Goal: Information Seeking & Learning: Learn about a topic

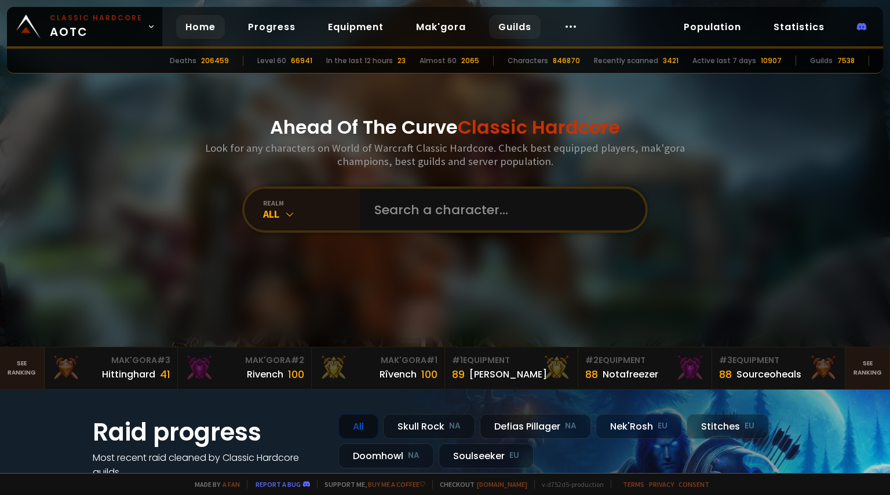
click at [524, 30] on link "Guilds" at bounding box center [515, 27] width 52 height 24
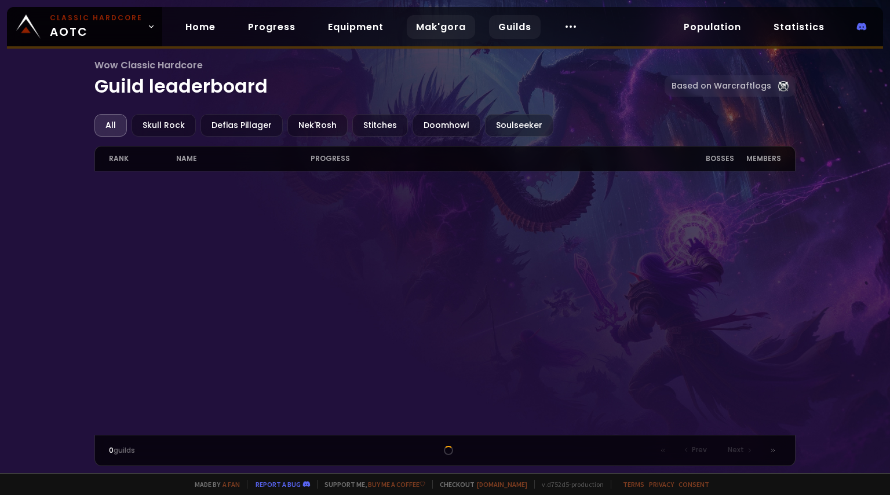
click at [438, 20] on link "Mak'gora" at bounding box center [441, 27] width 68 height 24
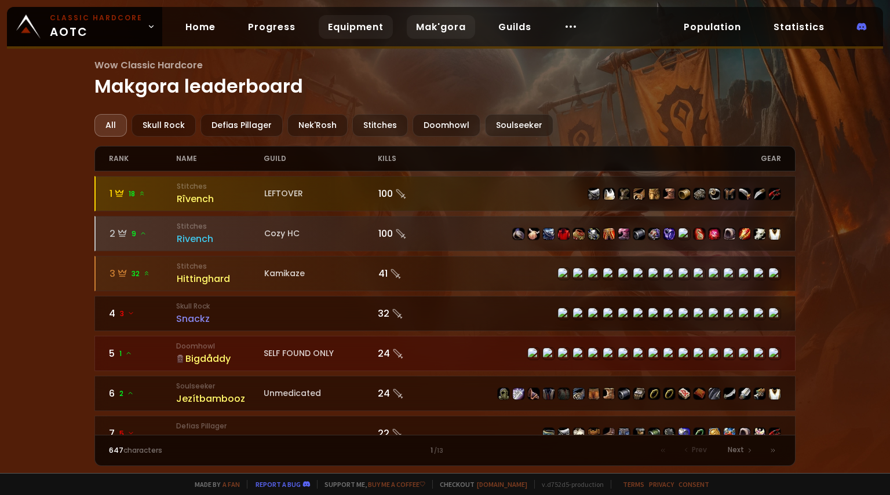
drag, startPoint x: 369, startPoint y: 27, endPoint x: 362, endPoint y: 23, distance: 7.3
click at [362, 23] on link "Equipment" at bounding box center [356, 27] width 74 height 24
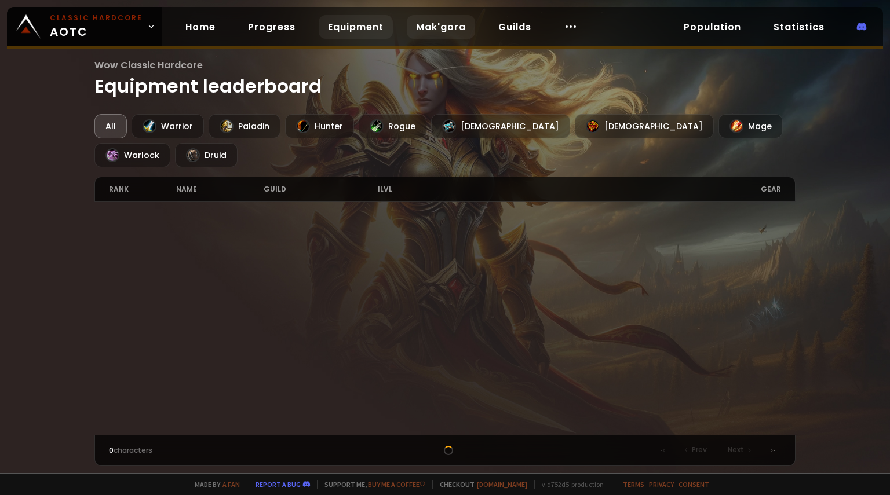
click at [444, 22] on link "Mak'gora" at bounding box center [441, 27] width 68 height 24
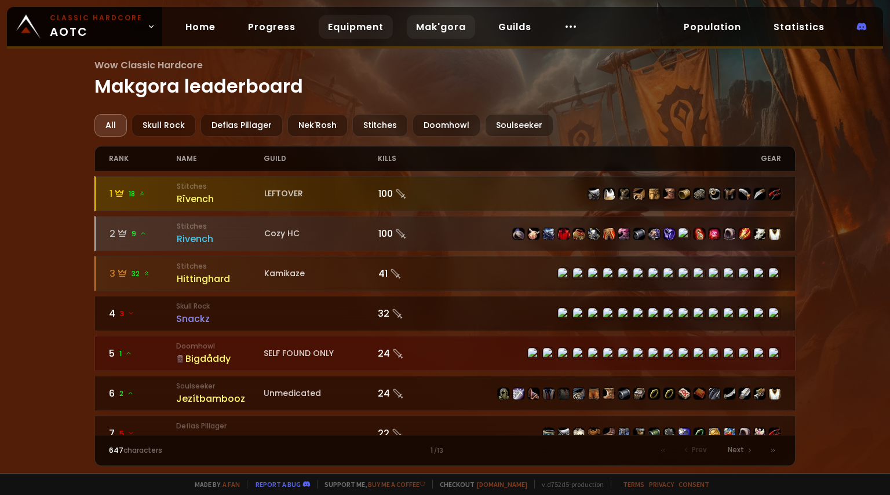
click at [319, 30] on link "Equipment" at bounding box center [356, 27] width 74 height 24
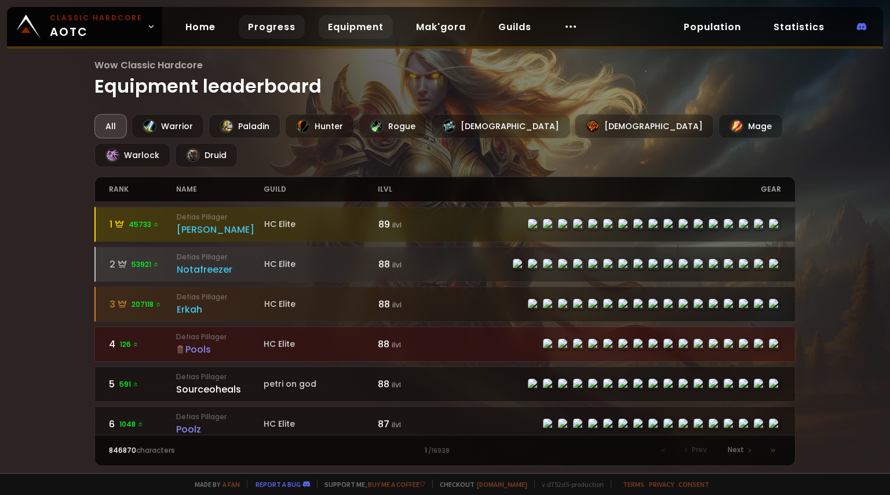
click at [261, 32] on link "Progress" at bounding box center [272, 27] width 66 height 24
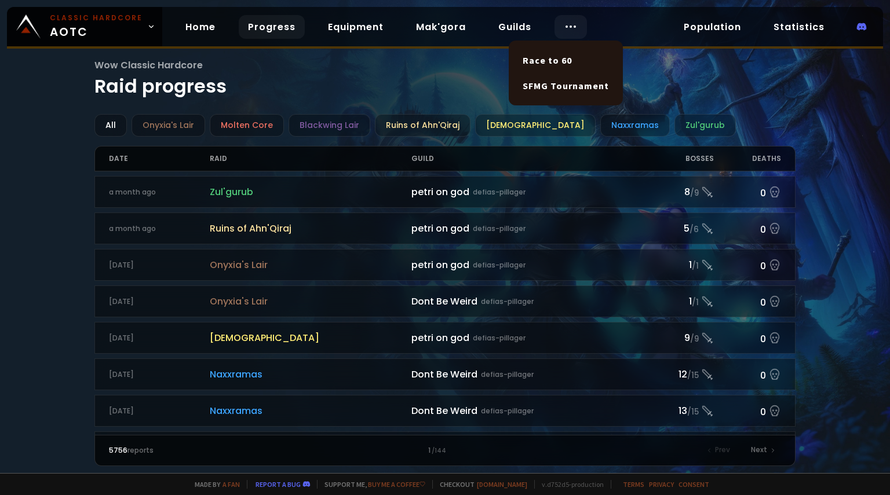
click at [566, 26] on circle at bounding box center [566, 26] width 1 height 1
click at [554, 61] on link "Race to 60" at bounding box center [566, 60] width 100 height 25
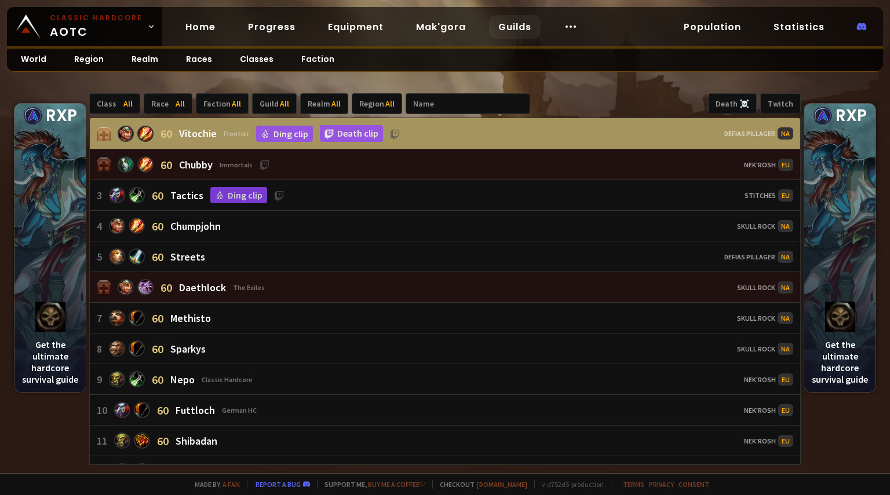
click at [508, 28] on link "Guilds" at bounding box center [515, 27] width 52 height 24
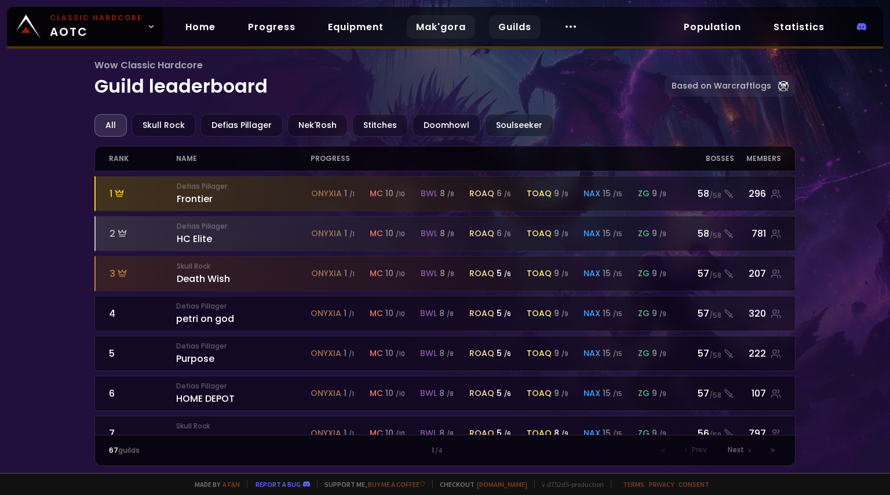
click at [446, 27] on link "Mak'gora" at bounding box center [441, 27] width 68 height 24
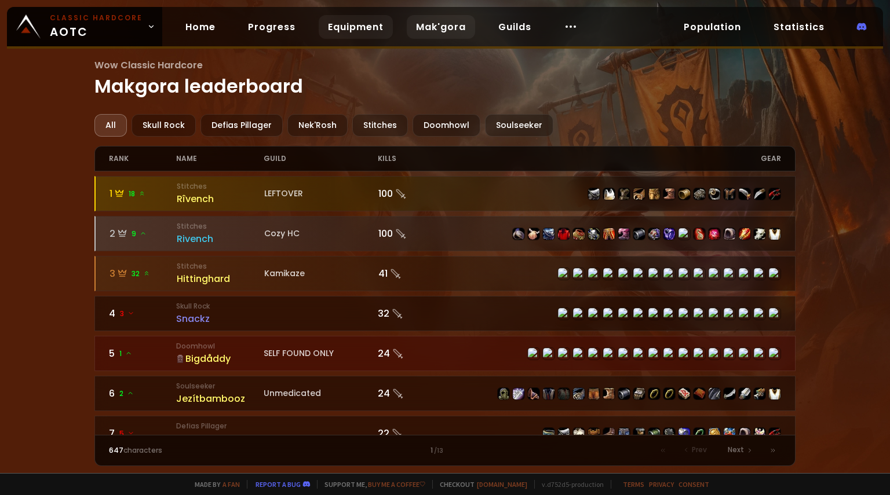
click at [362, 29] on link "Equipment" at bounding box center [356, 27] width 74 height 24
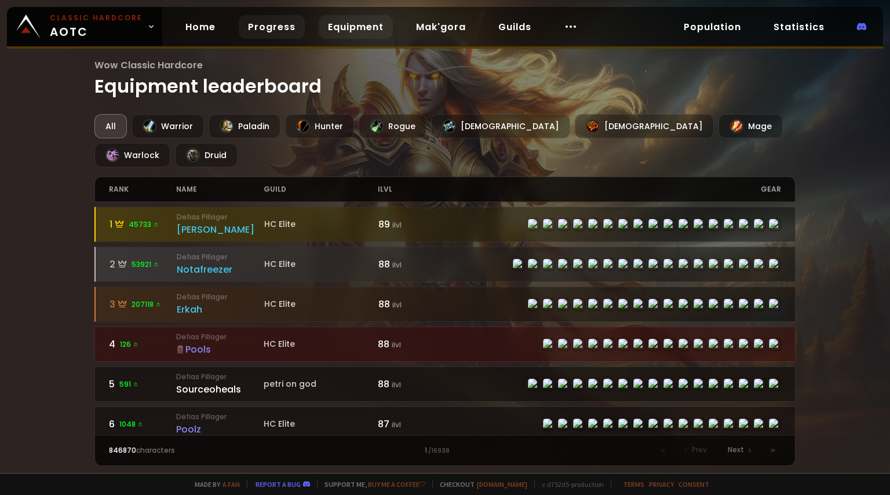
click at [261, 30] on link "Progress" at bounding box center [272, 27] width 66 height 24
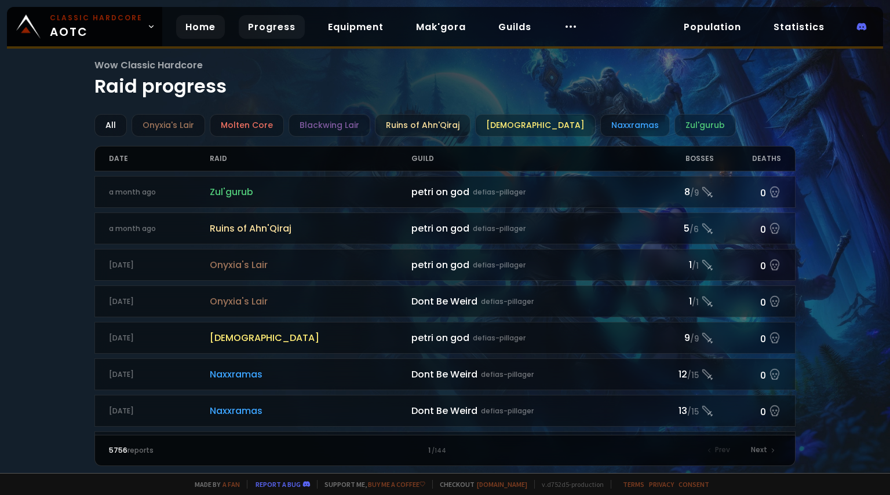
click at [200, 32] on link "Home" at bounding box center [200, 27] width 49 height 24
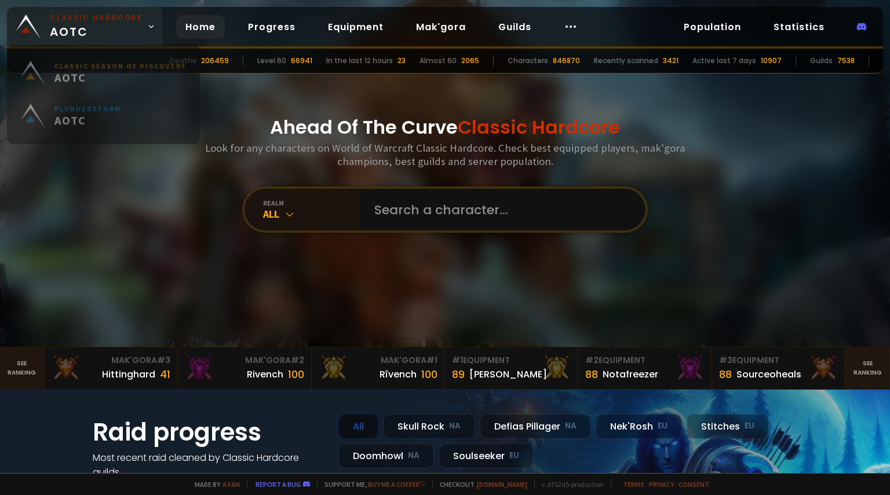
click at [133, 35] on span "Classic Hardcore AOTC" at bounding box center [96, 27] width 93 height 28
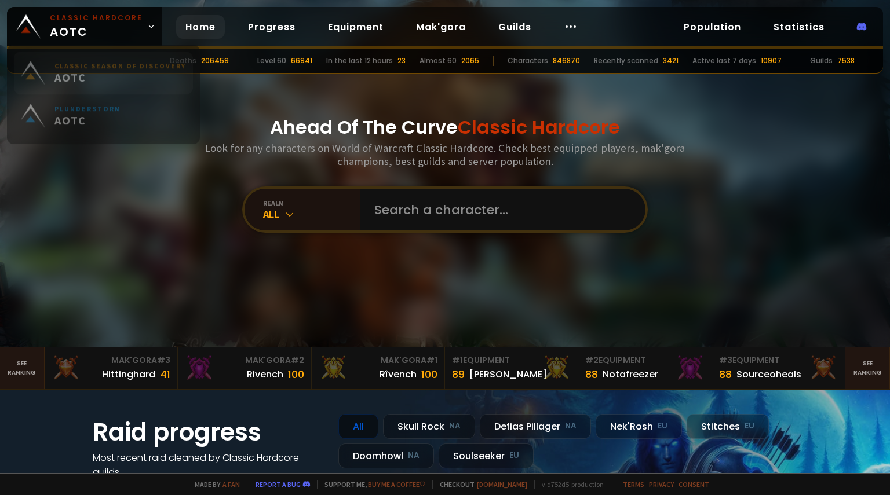
click at [119, 73] on small "Classic Season of Discovery" at bounding box center [120, 72] width 132 height 9
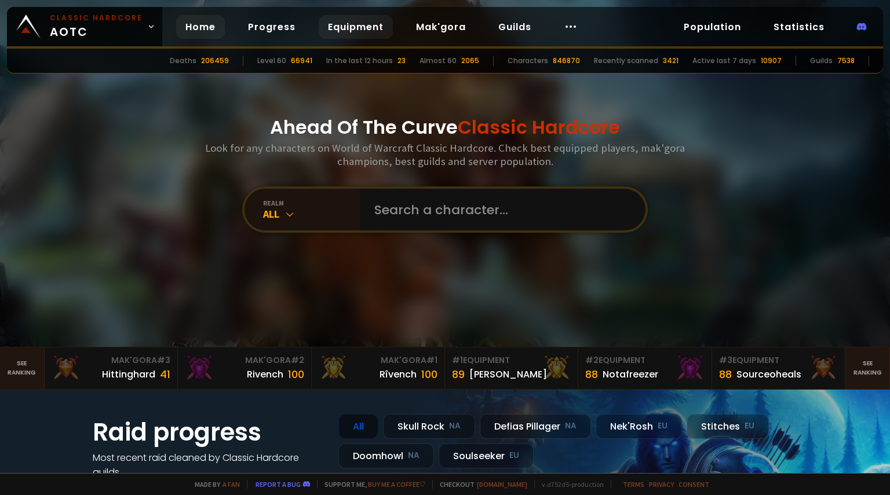
click at [366, 29] on link "Equipment" at bounding box center [356, 27] width 74 height 24
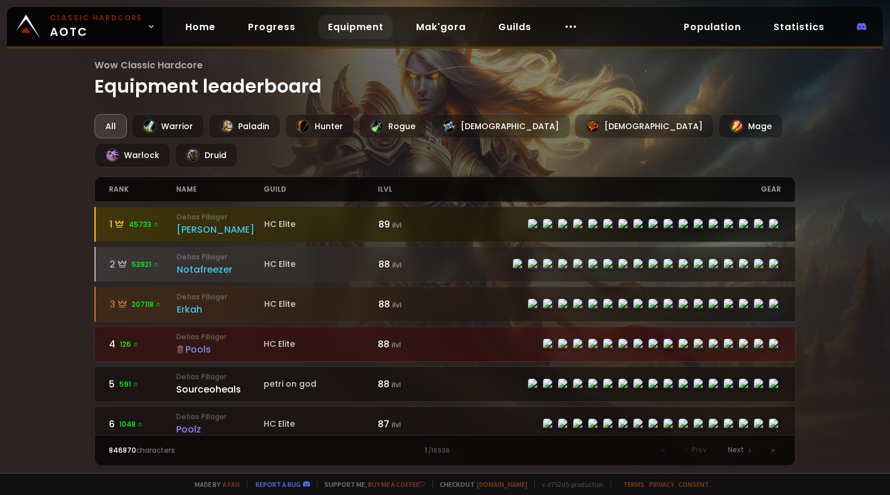
click at [214, 223] on div "[PERSON_NAME]" at bounding box center [221, 230] width 88 height 14
